Goal: Task Accomplishment & Management: Use online tool/utility

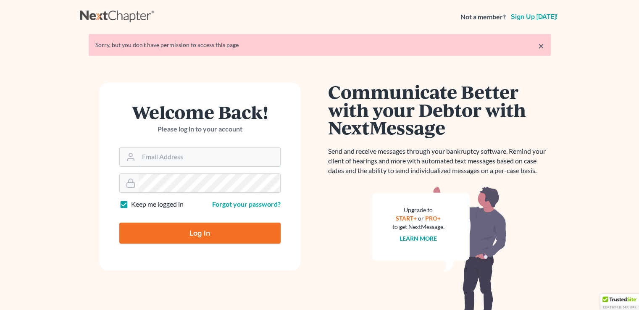
type input "[PERSON_NAME][EMAIL_ADDRESS][DOMAIN_NAME]"
click at [195, 233] on input "Log In" at bounding box center [199, 233] width 161 height 21
type input "Thinking..."
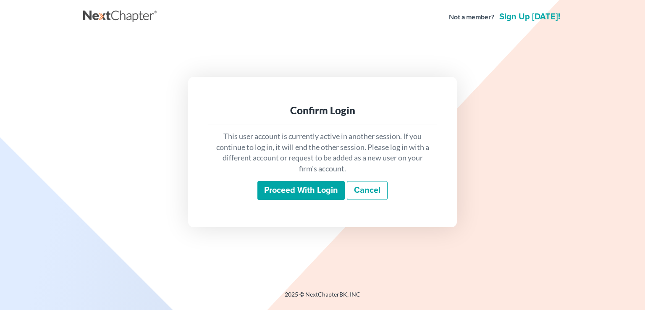
click at [291, 187] on input "Proceed with login" at bounding box center [300, 190] width 87 height 19
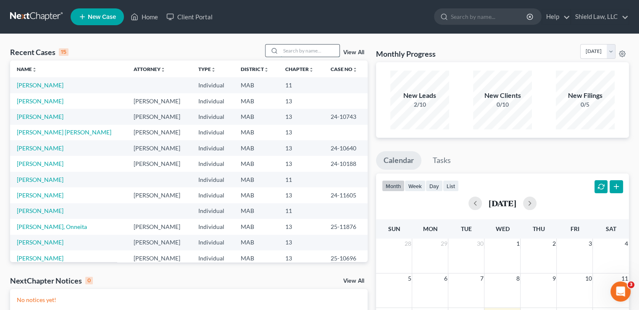
click at [289, 47] on input "search" at bounding box center [310, 51] width 59 height 12
type input "[PERSON_NAME]"
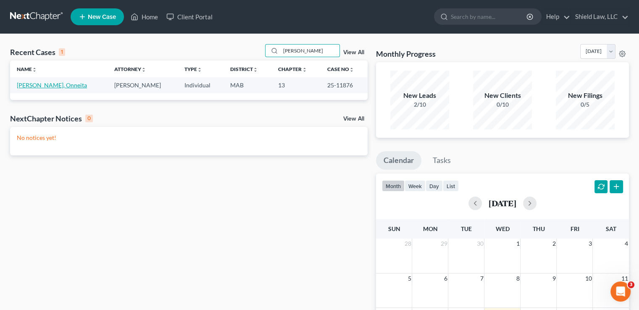
click at [45, 84] on link "[PERSON_NAME], Onneita" at bounding box center [52, 84] width 70 height 7
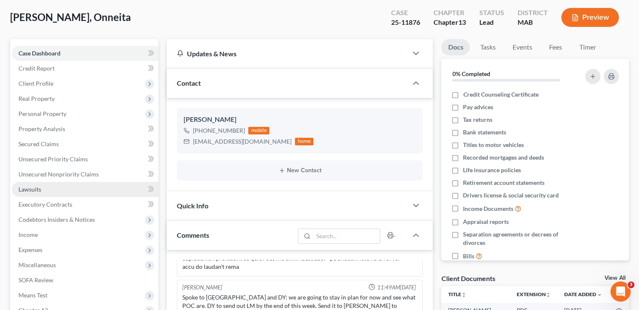
scroll to position [42, 0]
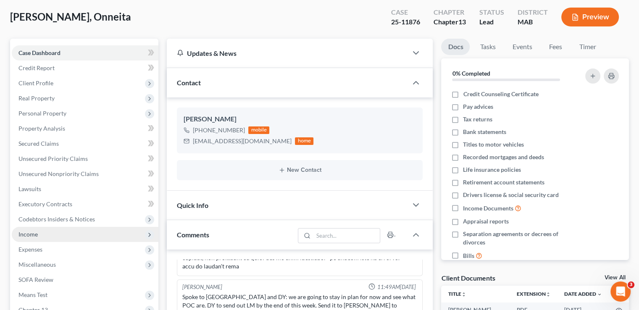
click at [41, 232] on span "Income" at bounding box center [85, 234] width 147 height 15
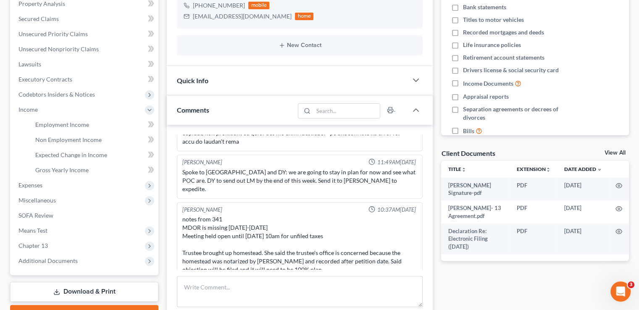
scroll to position [168, 0]
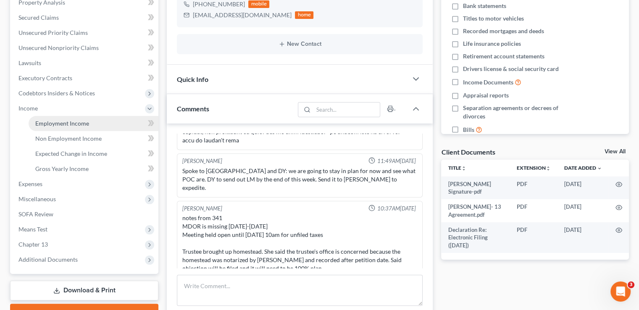
click at [76, 121] on span "Employment Income" at bounding box center [62, 123] width 54 height 7
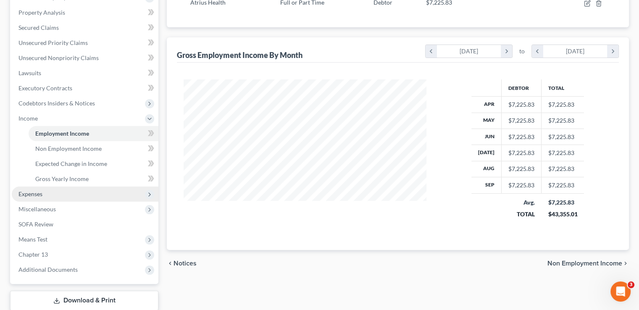
scroll to position [210, 0]
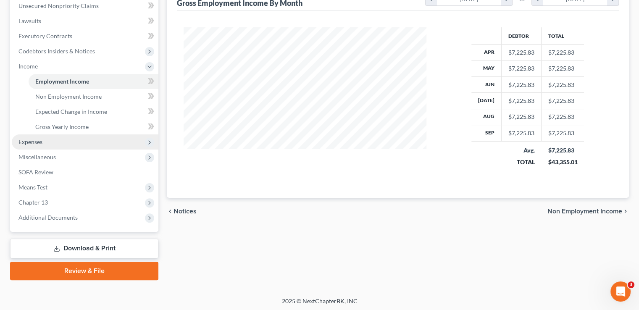
click at [39, 141] on span "Expenses" at bounding box center [30, 141] width 24 height 7
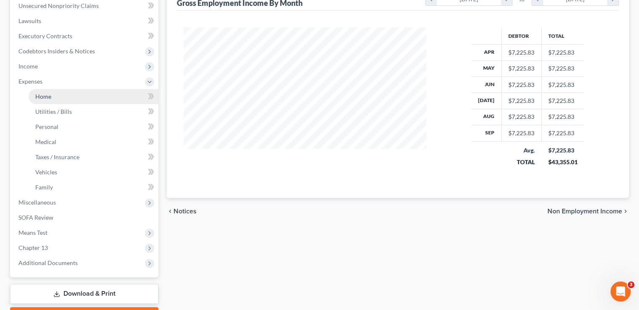
click at [66, 98] on link "Home" at bounding box center [94, 96] width 130 height 15
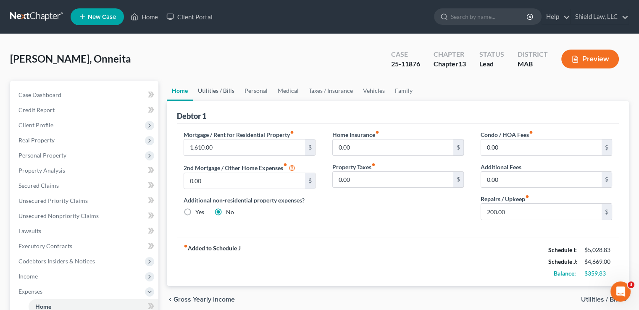
click at [218, 87] on link "Utilities / Bills" at bounding box center [216, 91] width 47 height 20
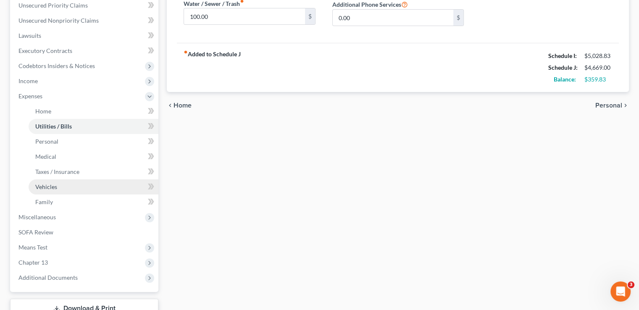
scroll to position [210, 0]
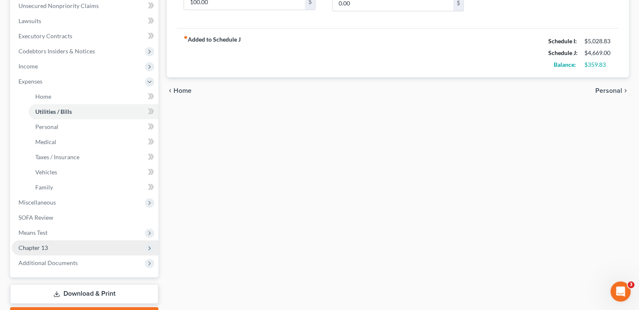
click at [57, 247] on span "Chapter 13" at bounding box center [85, 247] width 147 height 15
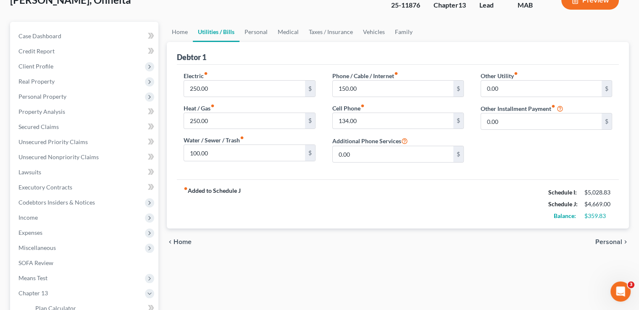
scroll to position [55, 0]
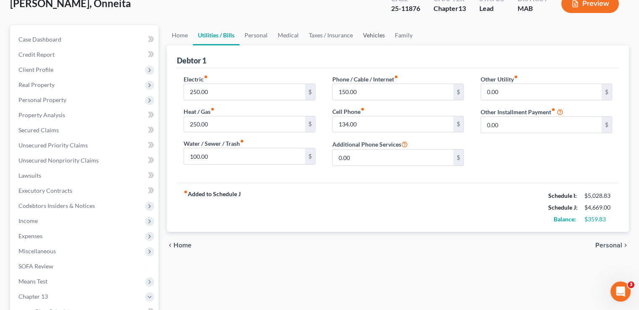
click at [377, 35] on link "Vehicles" at bounding box center [374, 35] width 32 height 20
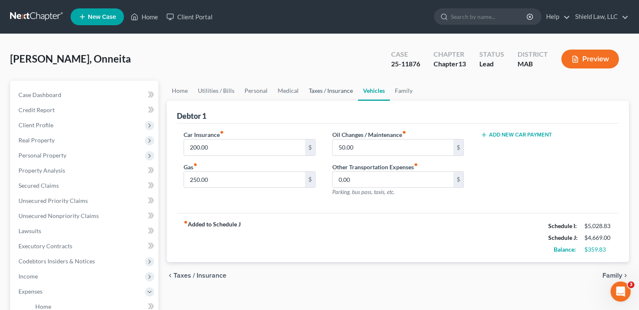
click at [321, 89] on link "Taxes / Insurance" at bounding box center [331, 91] width 54 height 20
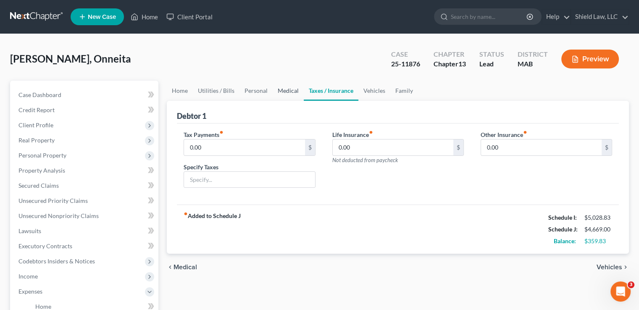
click at [282, 88] on link "Medical" at bounding box center [288, 91] width 31 height 20
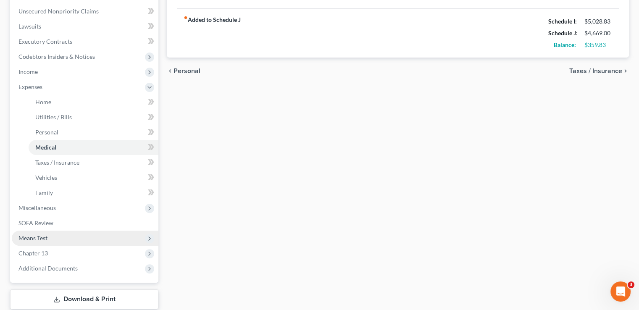
scroll to position [210, 0]
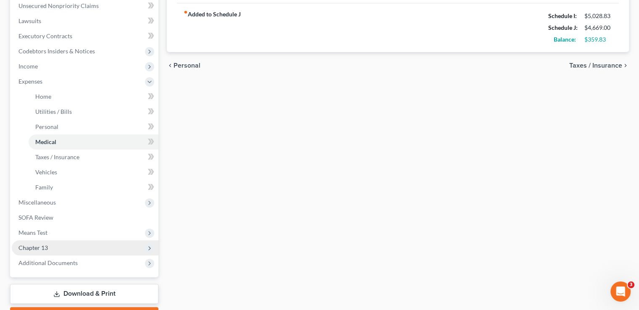
click at [37, 245] on span "Chapter 13" at bounding box center [32, 247] width 29 height 7
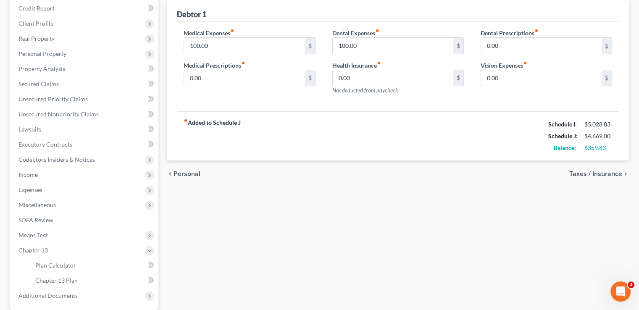
scroll to position [168, 0]
